Goal: Use online tool/utility: Use online tool/utility

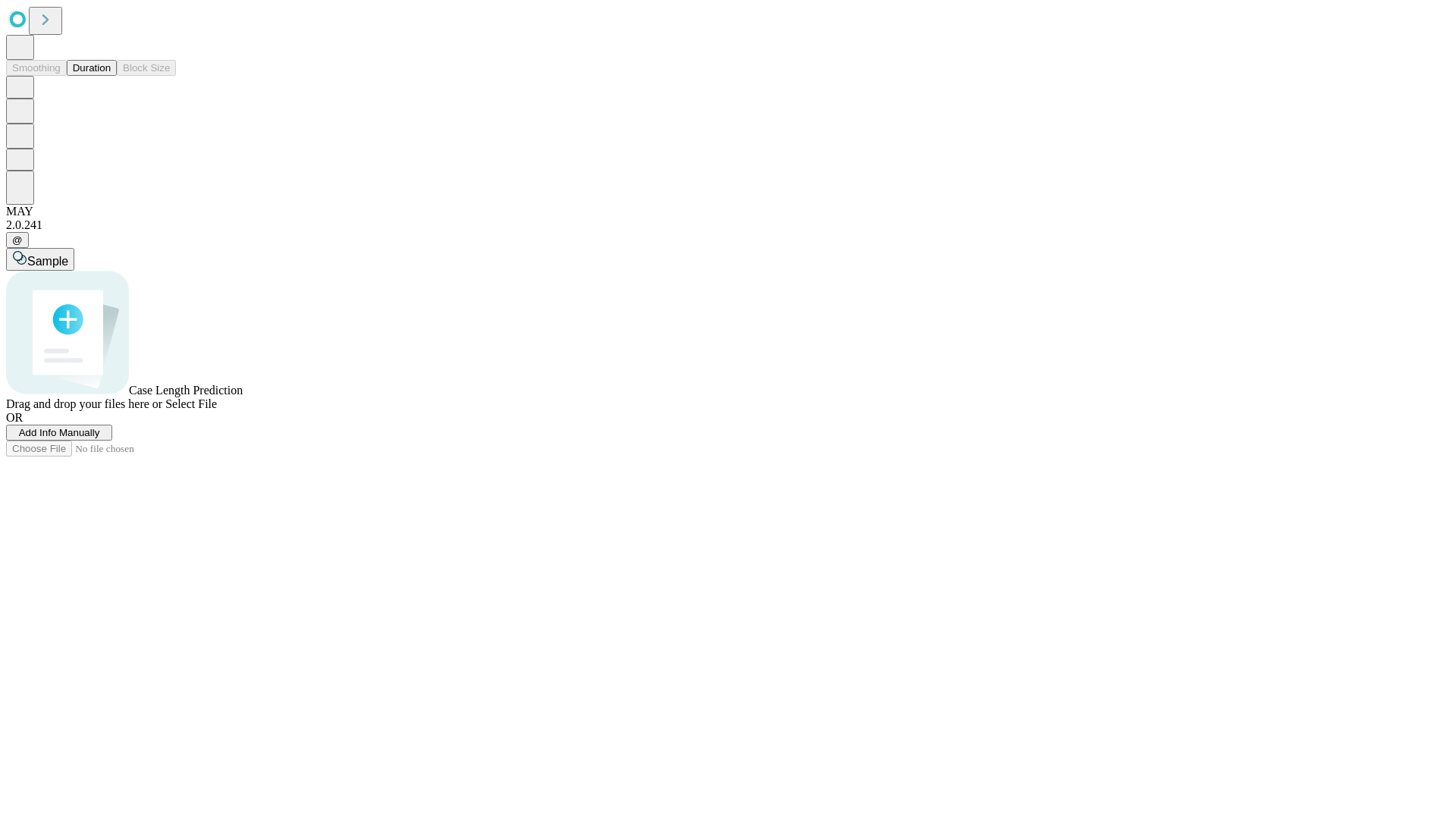
click at [111, 76] on button "Duration" at bounding box center [91, 67] width 50 height 16
click at [216, 410] on span "Select File" at bounding box center [191, 404] width 52 height 13
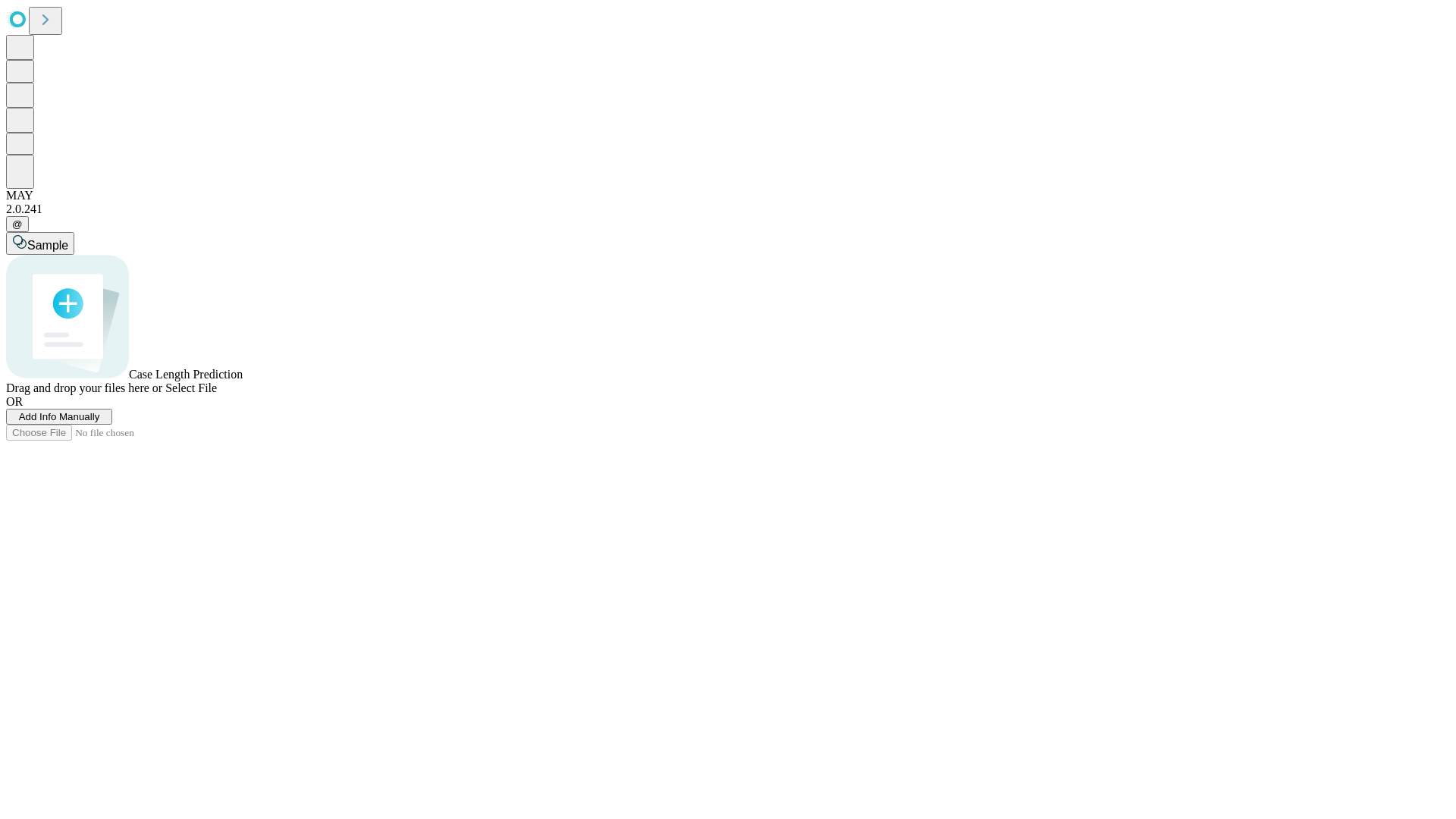
click at [216, 394] on span "Select File" at bounding box center [191, 387] width 52 height 13
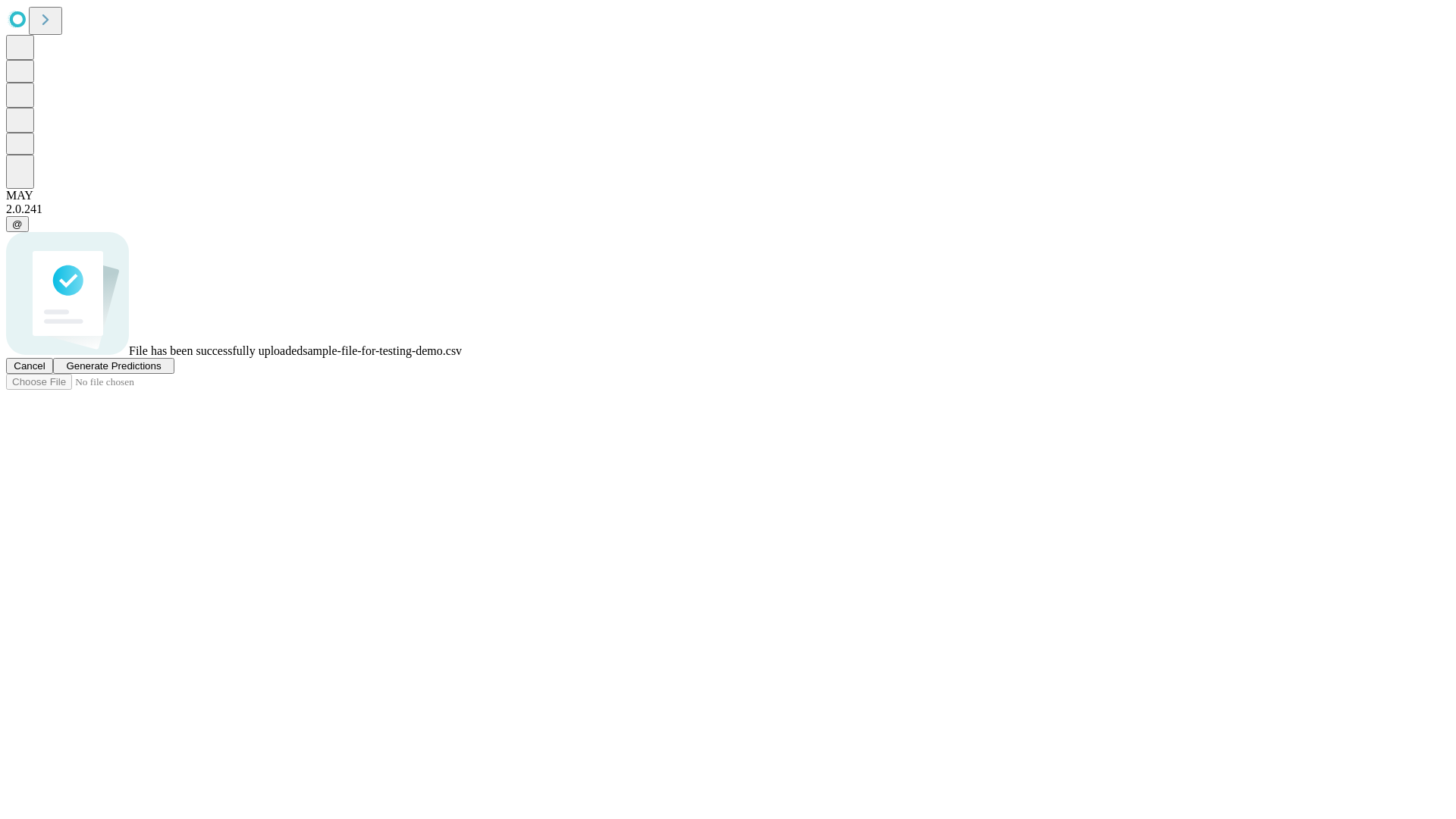
click at [161, 371] on span "Generate Predictions" at bounding box center [113, 366] width 95 height 12
